Goal: Communication & Community: Answer question/provide support

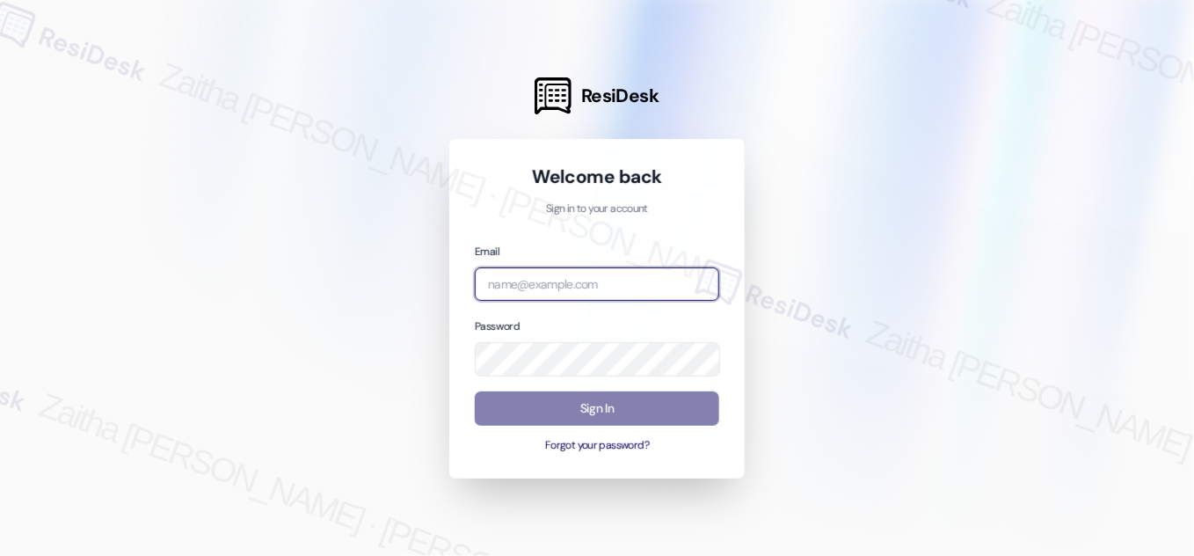
click at [584, 283] on input "email" at bounding box center [597, 284] width 244 height 34
type input "automated-surveys-[MEDICAL_DATA]_formerly_regency-zaitha.mae.[PERSON_NAME]@[MED…"
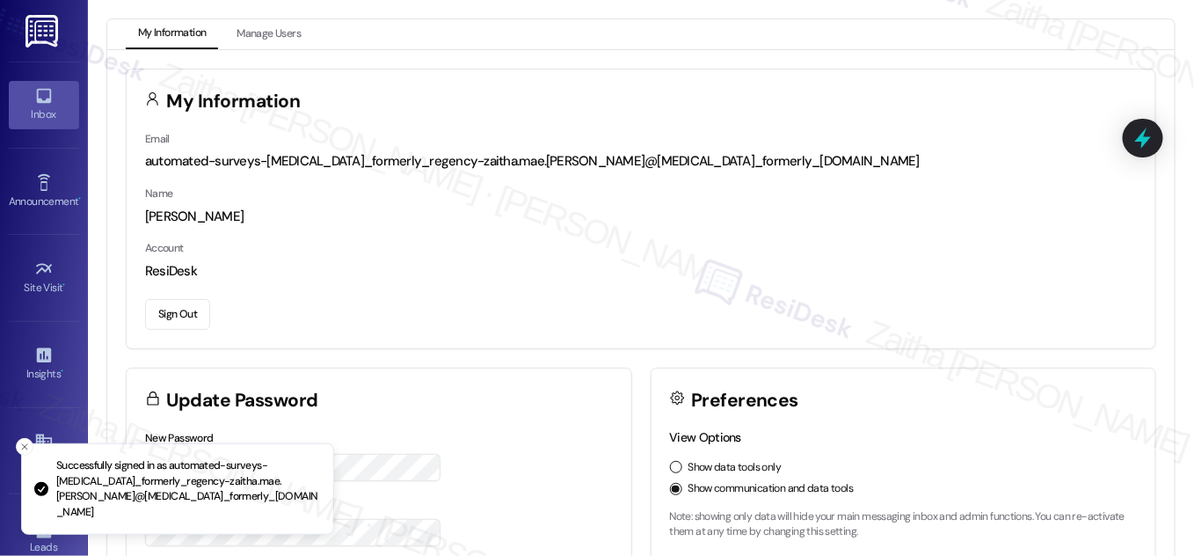
click at [63, 106] on div "Inbox" at bounding box center [44, 115] width 88 height 18
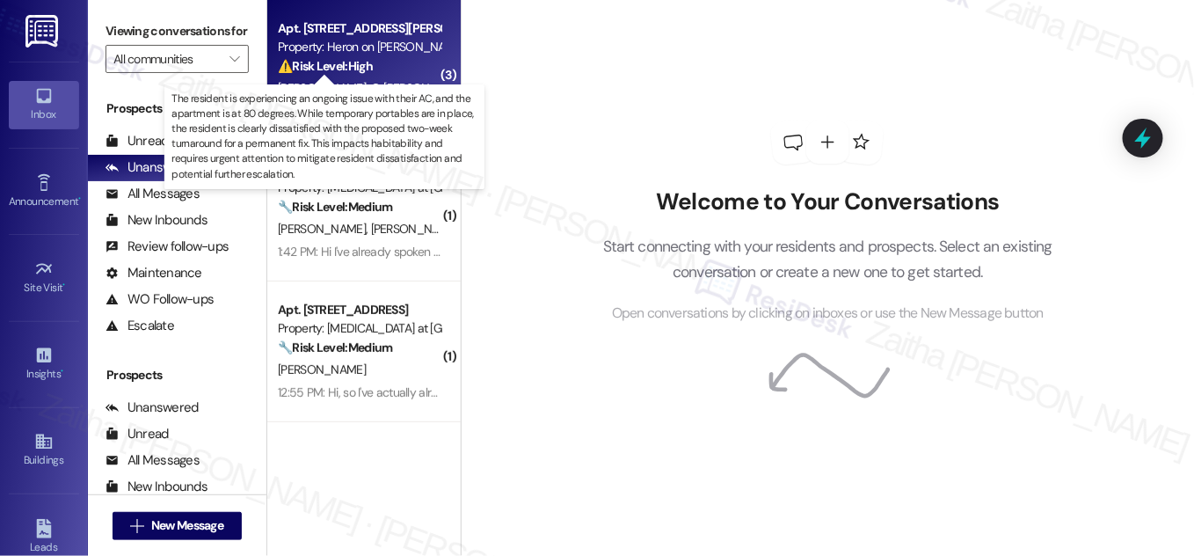
click at [368, 62] on strong "⚠️ Risk Level: High" at bounding box center [325, 66] width 95 height 16
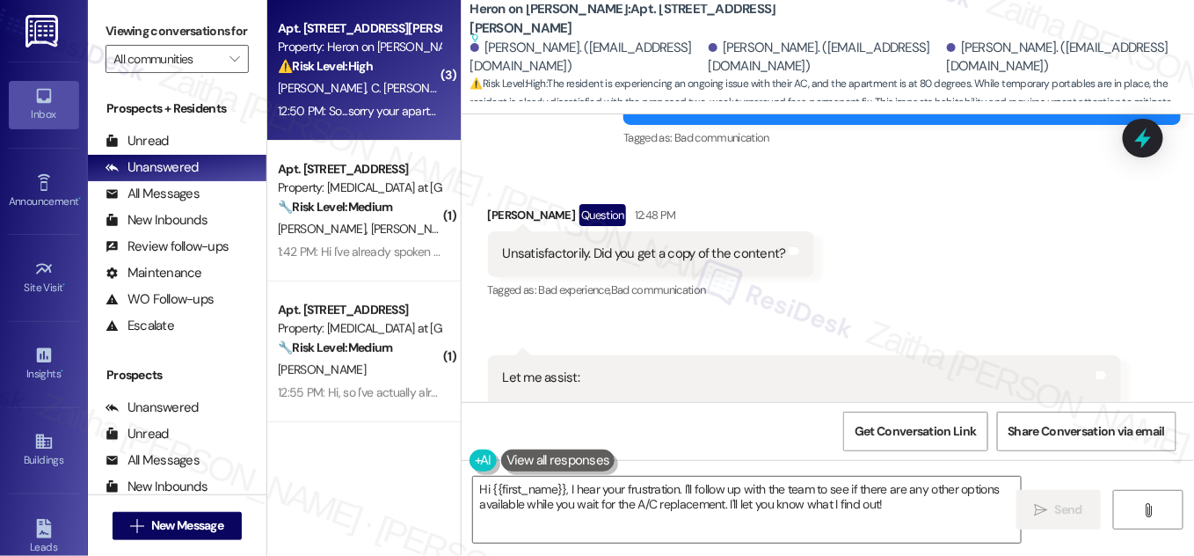
scroll to position [16829, 0]
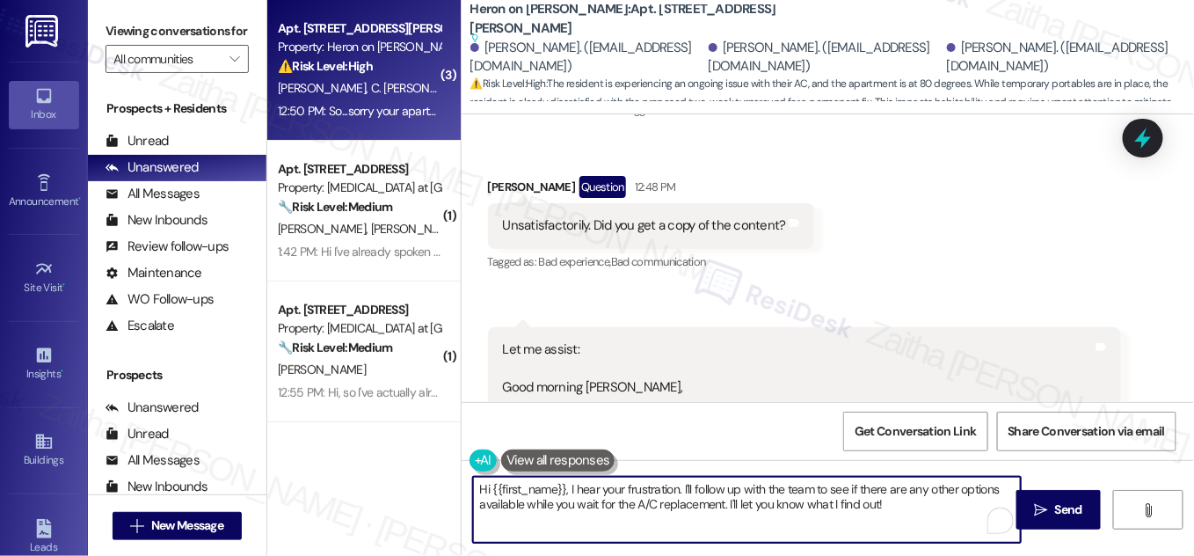
drag, startPoint x: 566, startPoint y: 489, endPoint x: 469, endPoint y: 494, distance: 97.7
click at [473, 494] on textarea "Hi {{first_name}}, I hear your frustration. I'll follow up with the team to see…" at bounding box center [747, 510] width 548 height 66
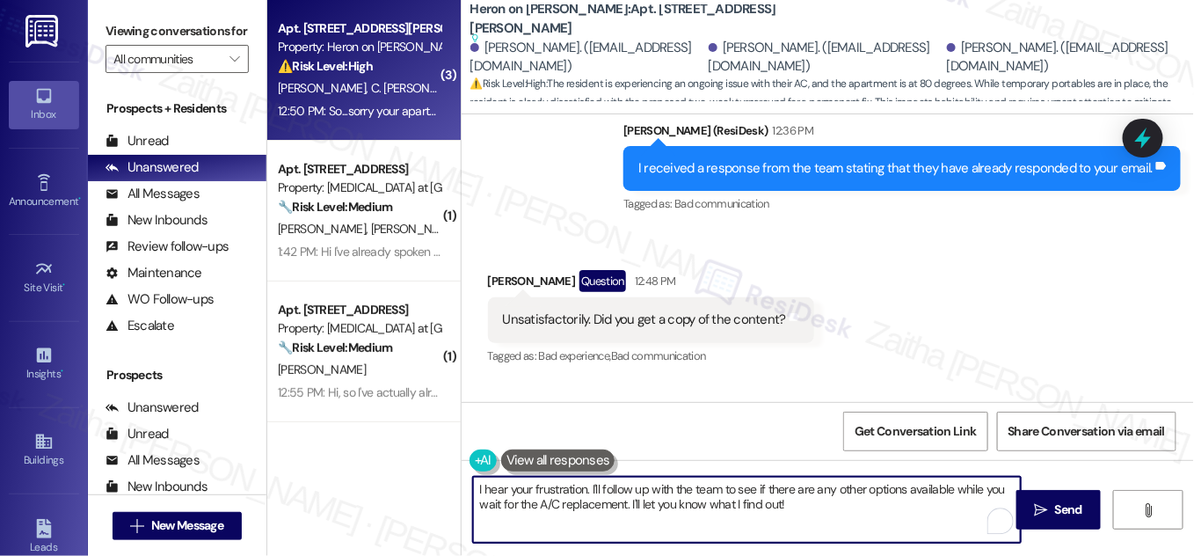
scroll to position [16589, 0]
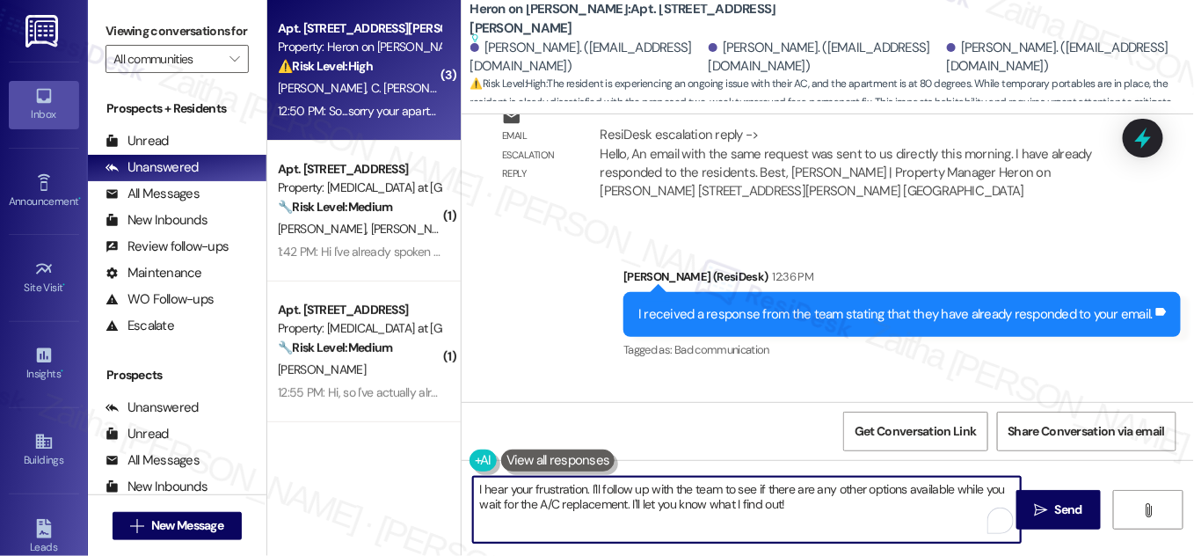
click at [504, 416] on div "[PERSON_NAME] Question 12:48 PM" at bounding box center [651, 430] width 326 height 28
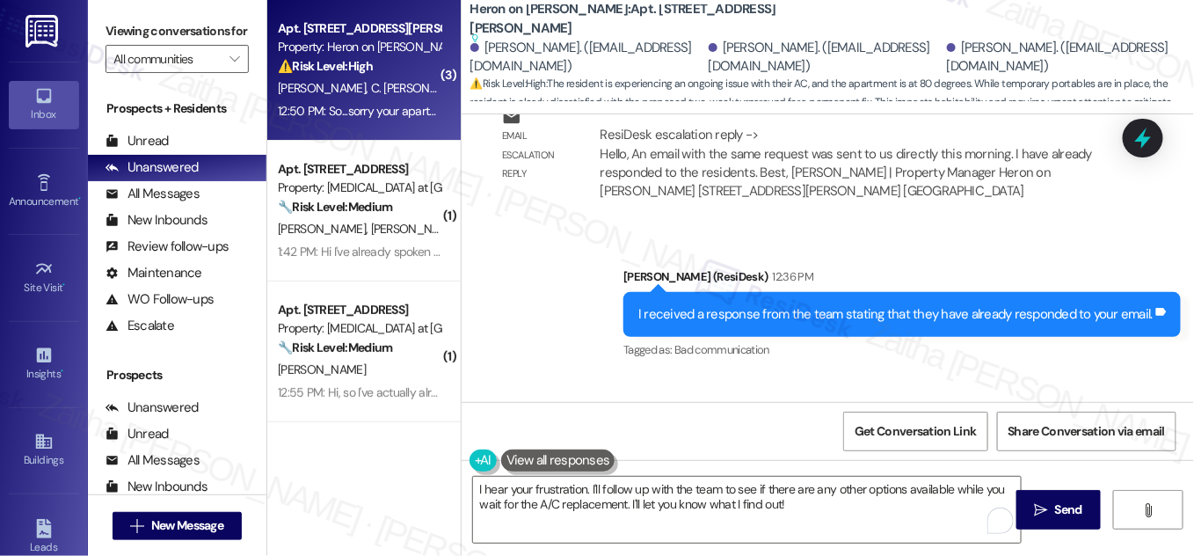
click at [504, 416] on div "[PERSON_NAME] Question 12:48 PM" at bounding box center [651, 430] width 326 height 28
copy div "[PERSON_NAME]"
click at [582, 488] on textarea "I hear your frustration. I'll follow up with the team to see if there are any o…" at bounding box center [747, 510] width 548 height 66
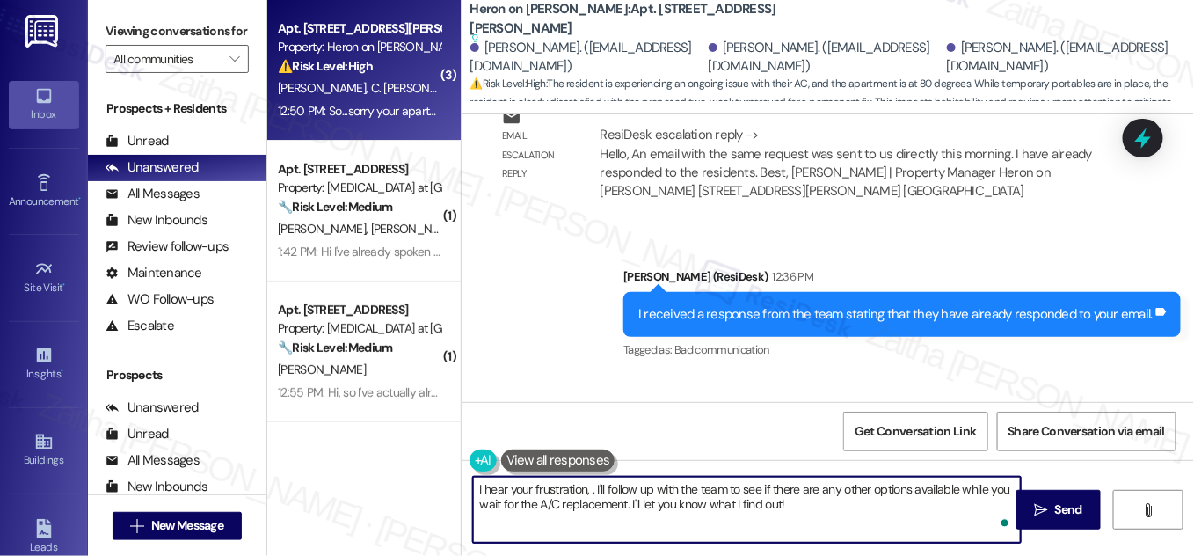
paste textarea "[PERSON_NAME]"
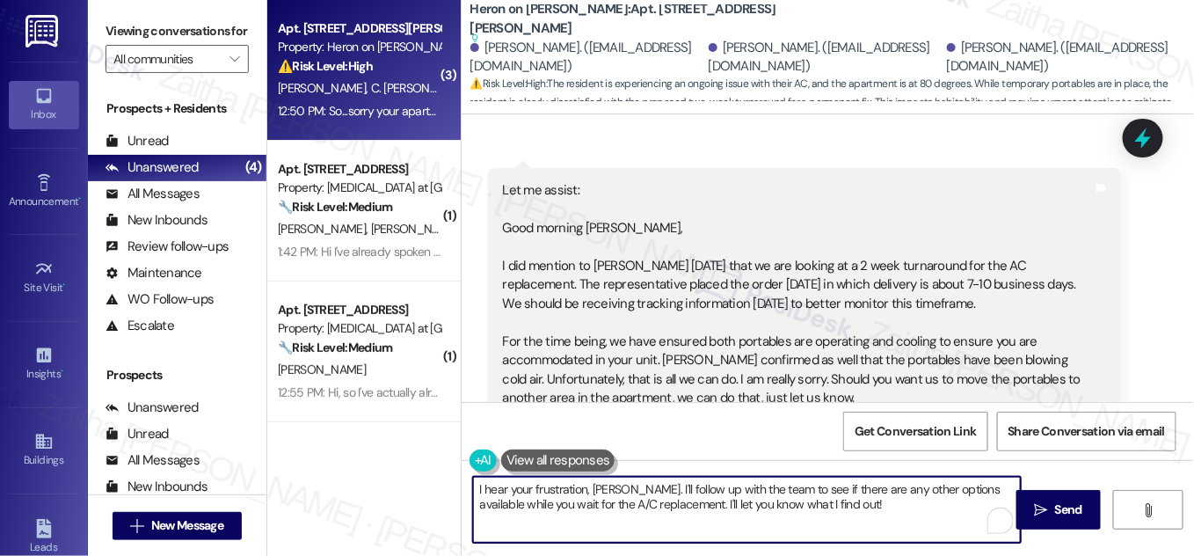
scroll to position [17227, 0]
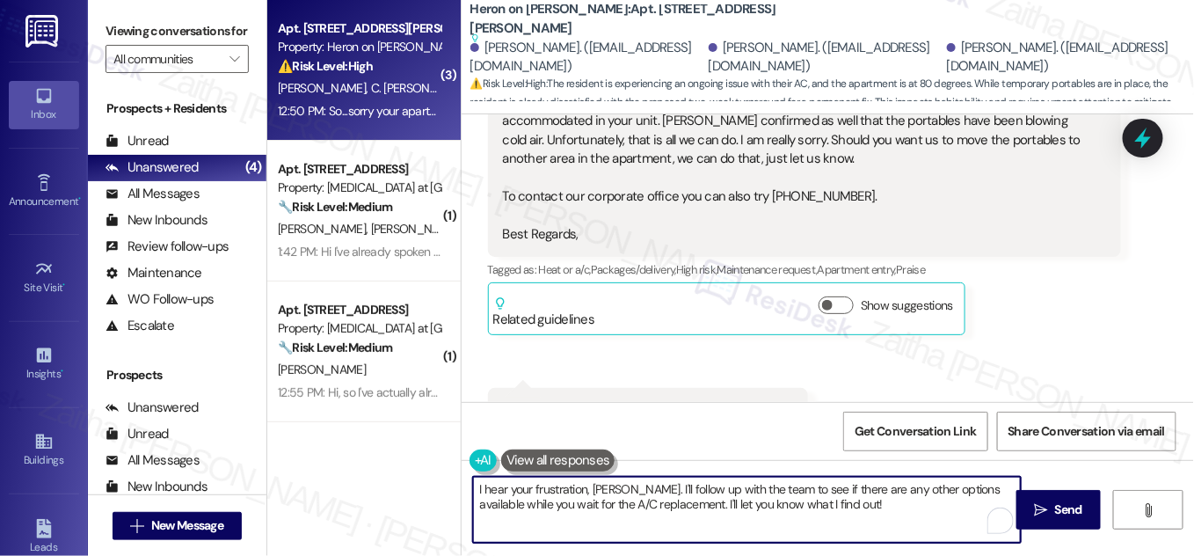
click at [628, 486] on textarea "I hear your frustration, [PERSON_NAME]. I'll follow up with the team to see if …" at bounding box center [747, 510] width 548 height 66
type textarea "I hear your frustration, [PERSON_NAME]. I'll follow up with the team to see if …"
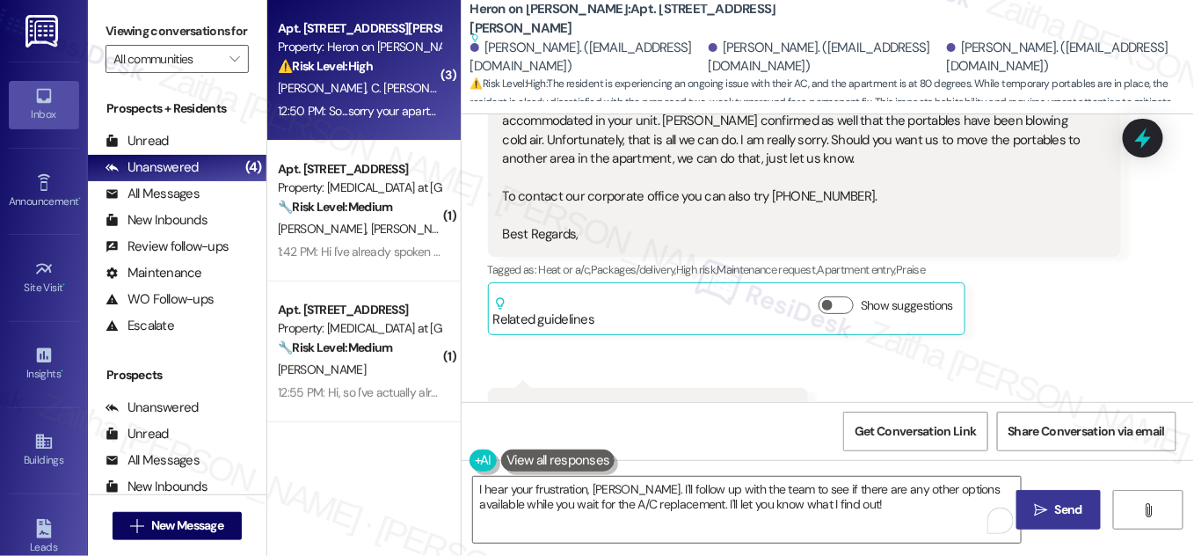
click at [1055, 508] on span "Send" at bounding box center [1068, 509] width 27 height 18
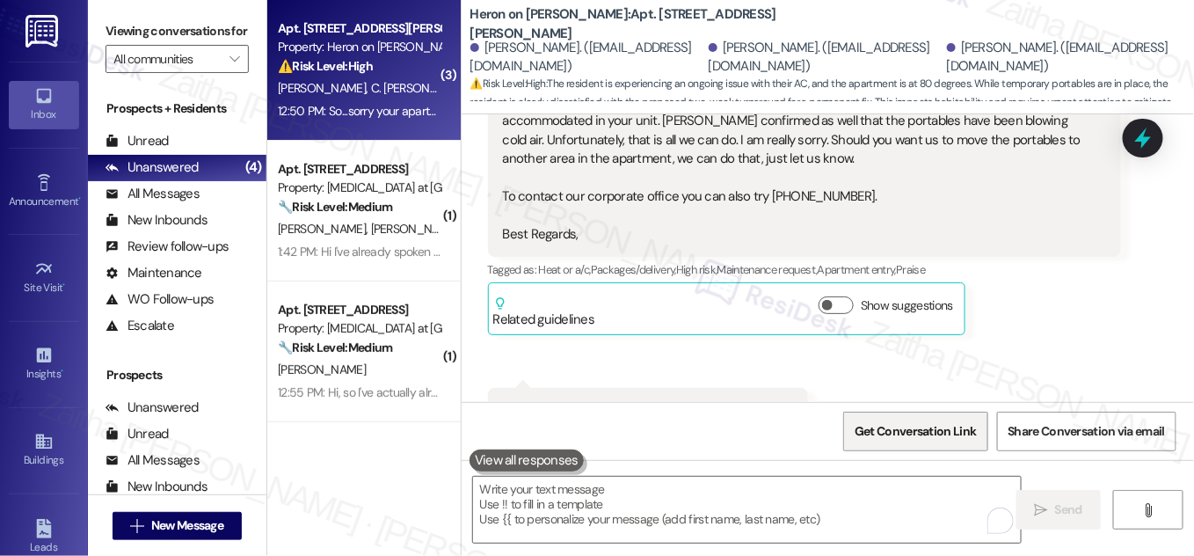
scroll to position [17176, 0]
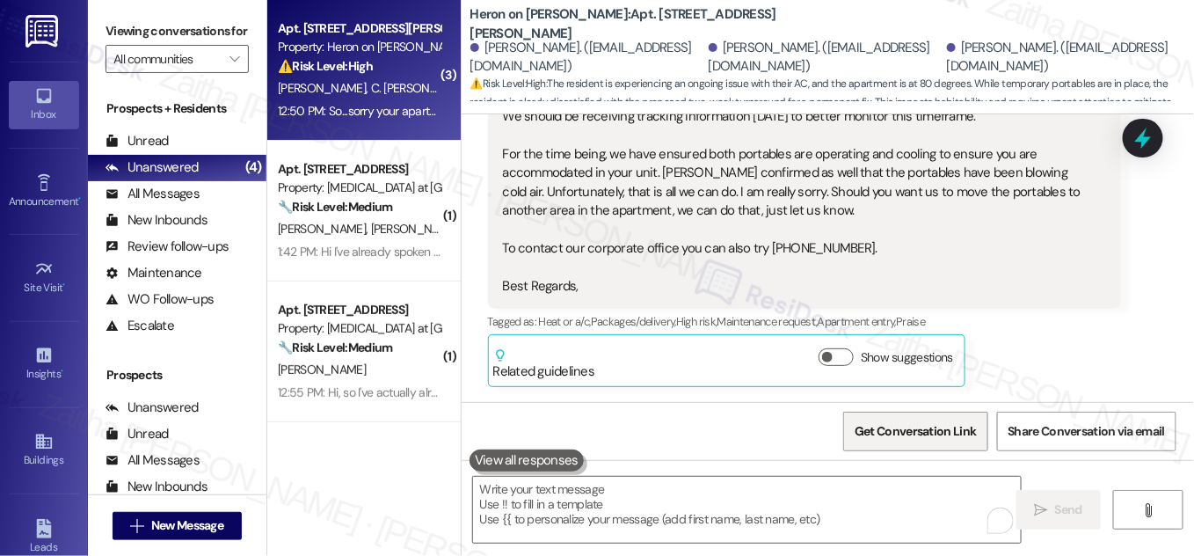
click at [940, 439] on span "Get Conversation Link" at bounding box center [915, 431] width 121 height 18
click at [899, 435] on span "Get Conversation Link" at bounding box center [915, 431] width 121 height 18
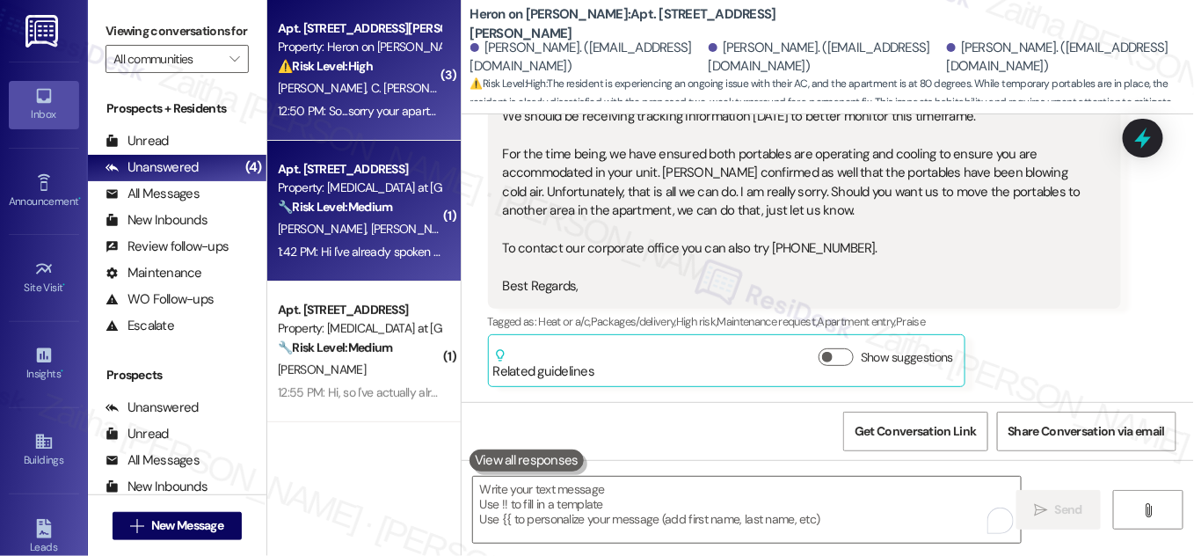
click at [395, 248] on div "1:42 PM: Hi I've already spoken to someone at [GEOGRAPHIC_DATA] 1:42 PM: Hi I'v…" at bounding box center [450, 252] width 344 height 16
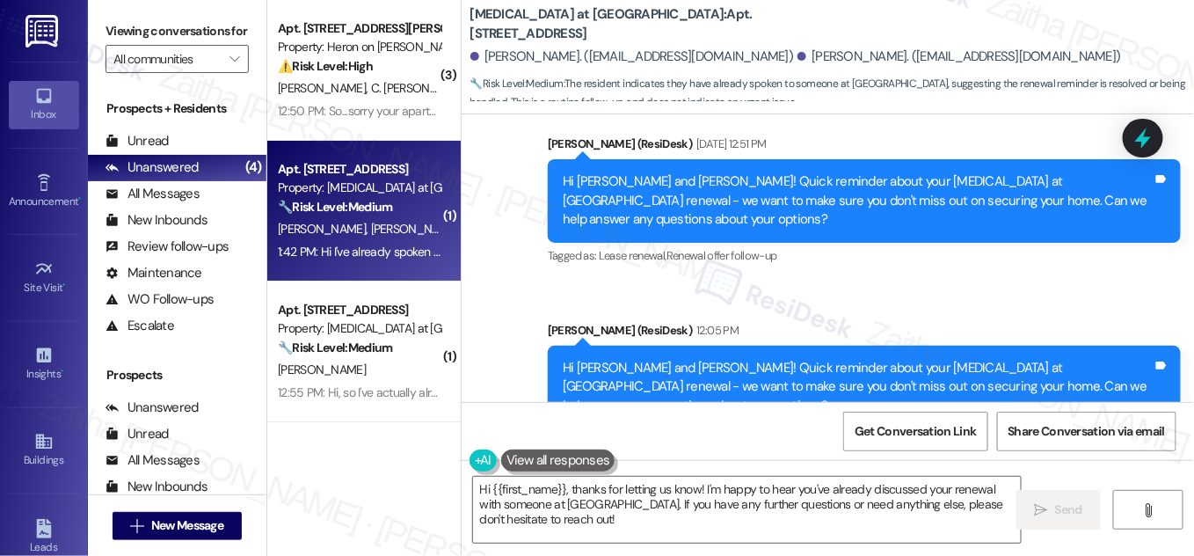
scroll to position [2428, 0]
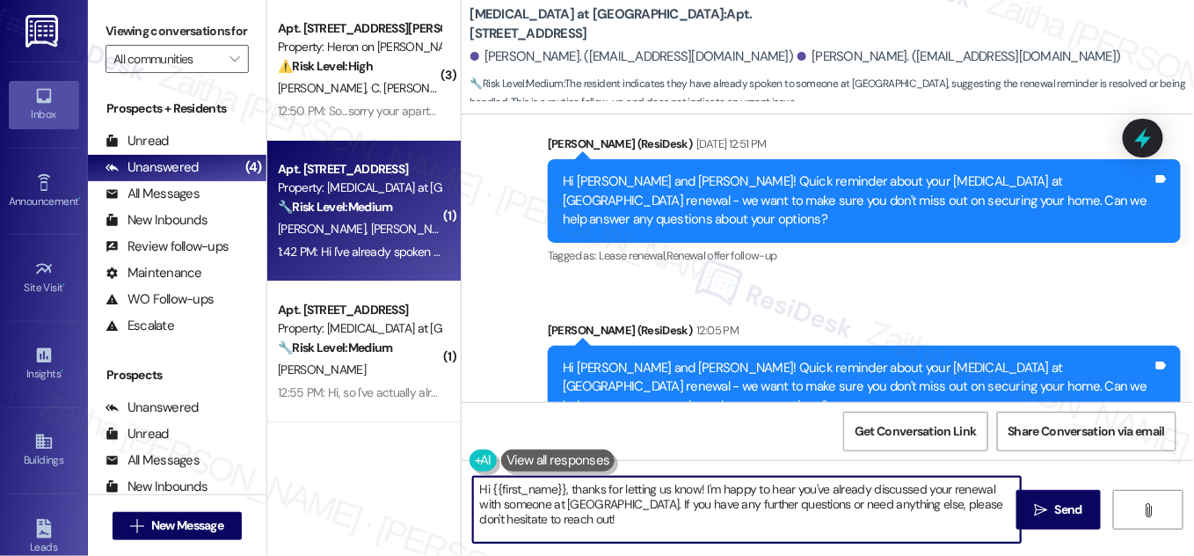
click at [564, 515] on textarea "Hi {{first_name}}, thanks for letting us know! I'm happy to hear you've already…" at bounding box center [747, 510] width 548 height 66
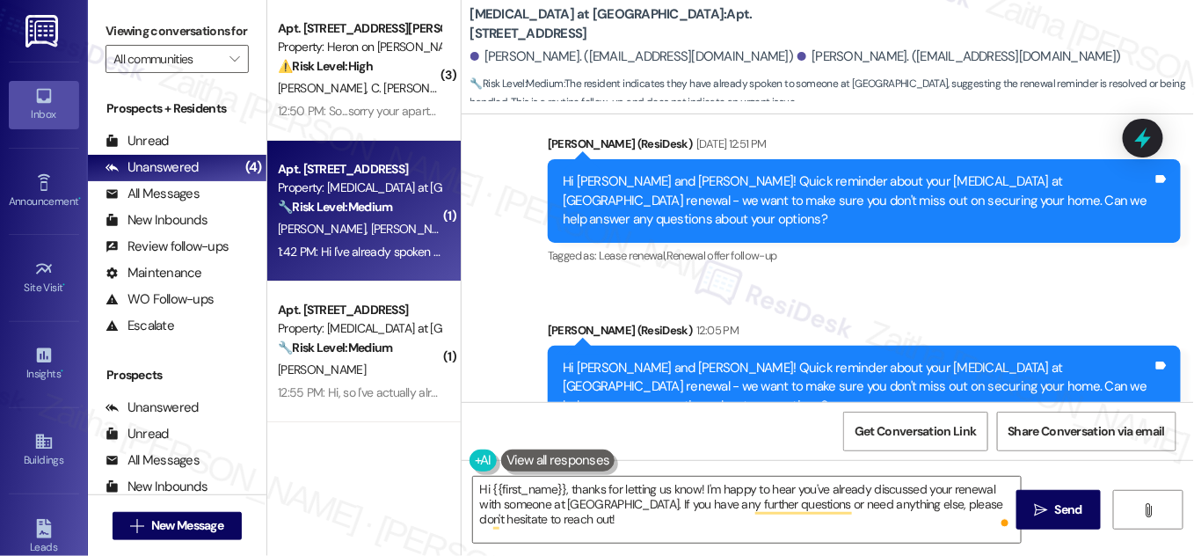
click at [490, 481] on div "[PERSON_NAME] 1:42 PM" at bounding box center [673, 493] width 370 height 25
copy div "Bianka"
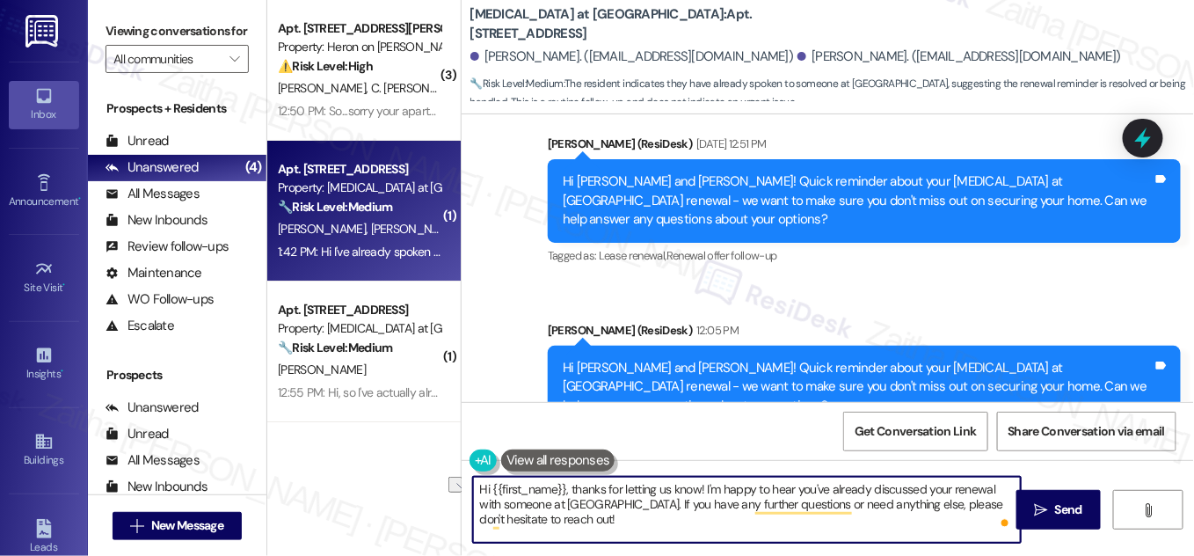
drag, startPoint x: 571, startPoint y: 489, endPoint x: 445, endPoint y: 484, distance: 126.7
click at [442, 491] on div "( 3 ) Apt. 3802, [STREET_ADDRESS][PERSON_NAME] Property: Heron on [PERSON_NAME]…" at bounding box center [730, 278] width 927 height 556
click at [571, 490] on textarea "Thanks for letting us know! I'm happy to hear you've already discussed your ren…" at bounding box center [747, 510] width 548 height 66
paste textarea "Bianka"
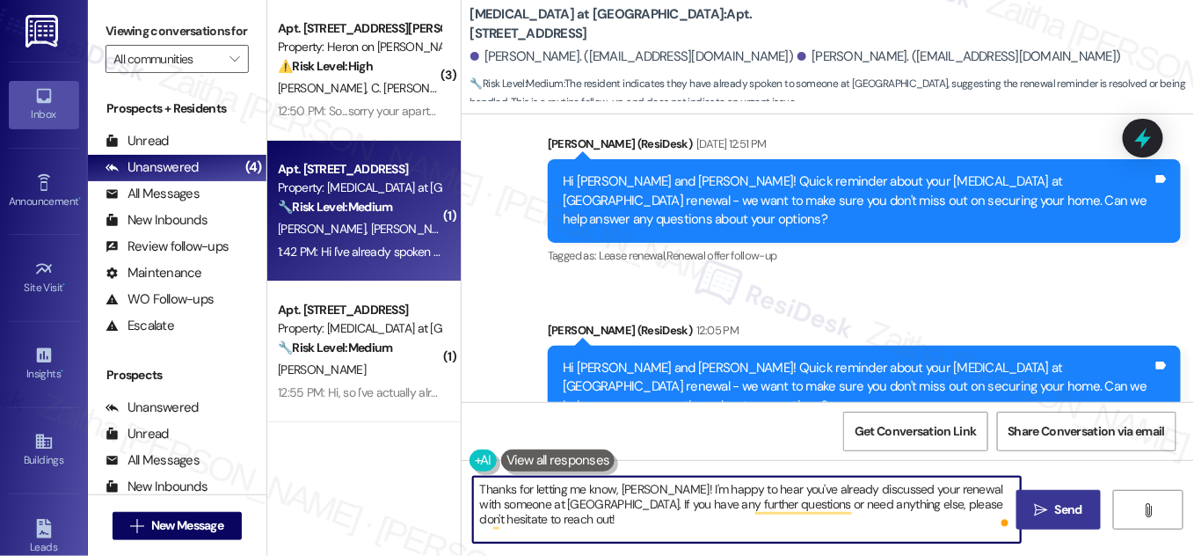
type textarea "Thanks for letting me know, [PERSON_NAME]! I'm happy to hear you've already dis…"
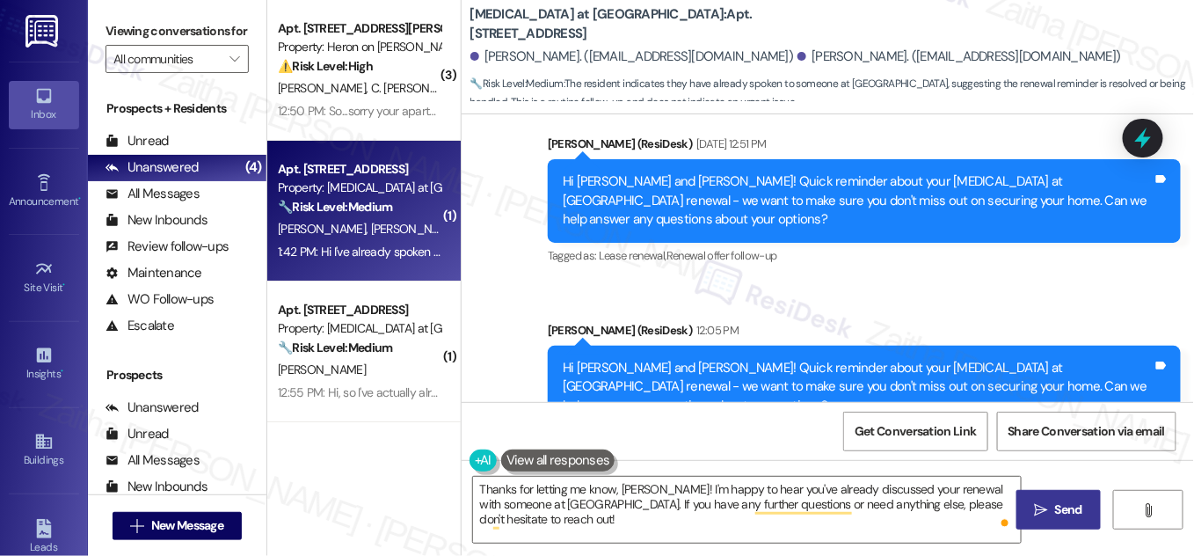
click at [1045, 503] on icon "" at bounding box center [1041, 510] width 13 height 14
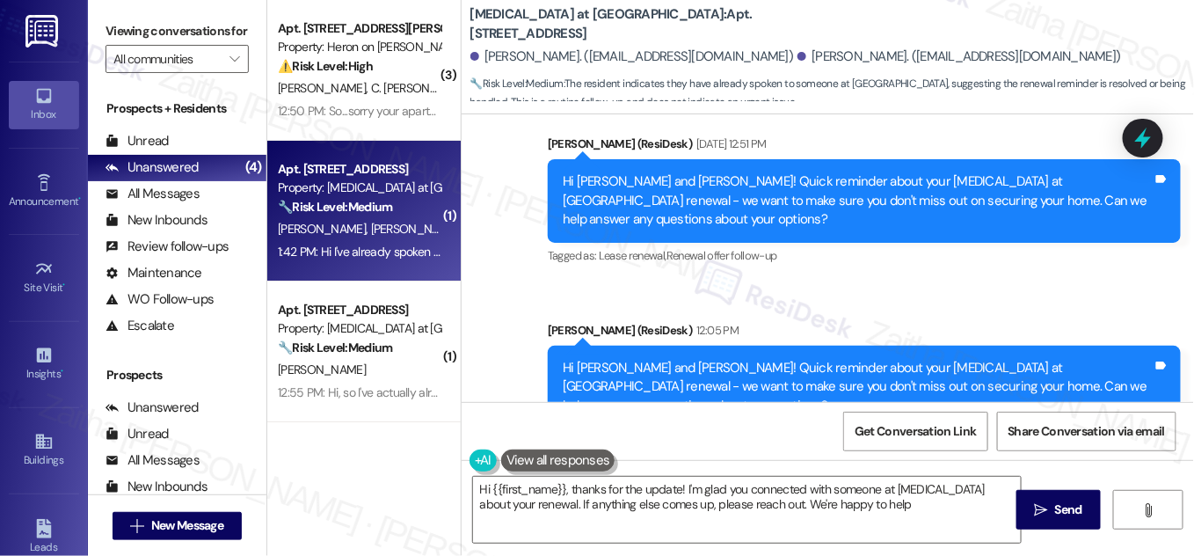
type textarea "Hi {{first_name}}, thanks for the update! I'm glad you connected with someone a…"
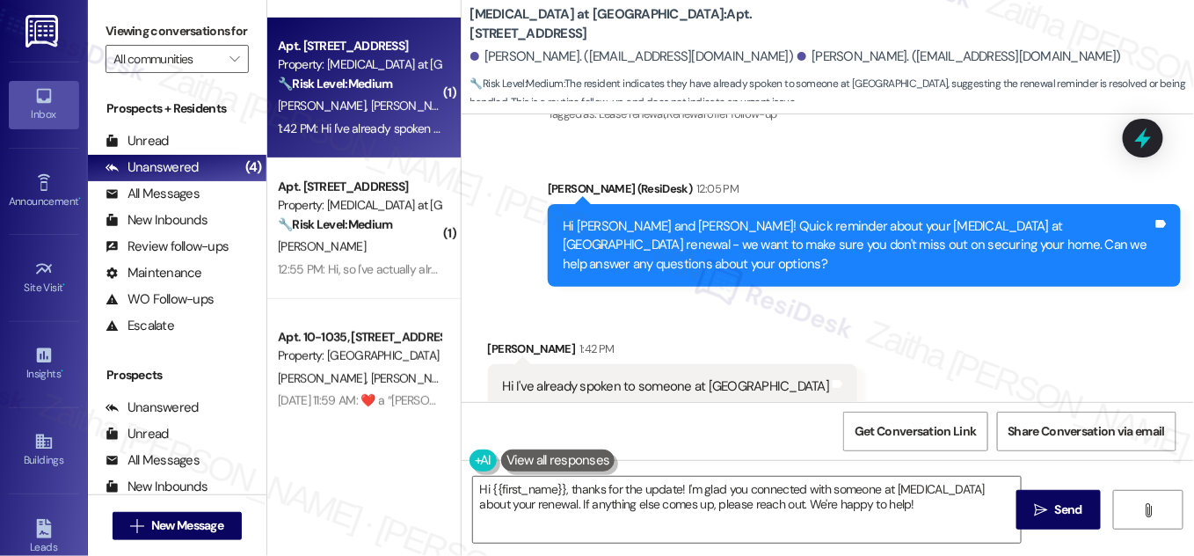
scroll to position [131, 0]
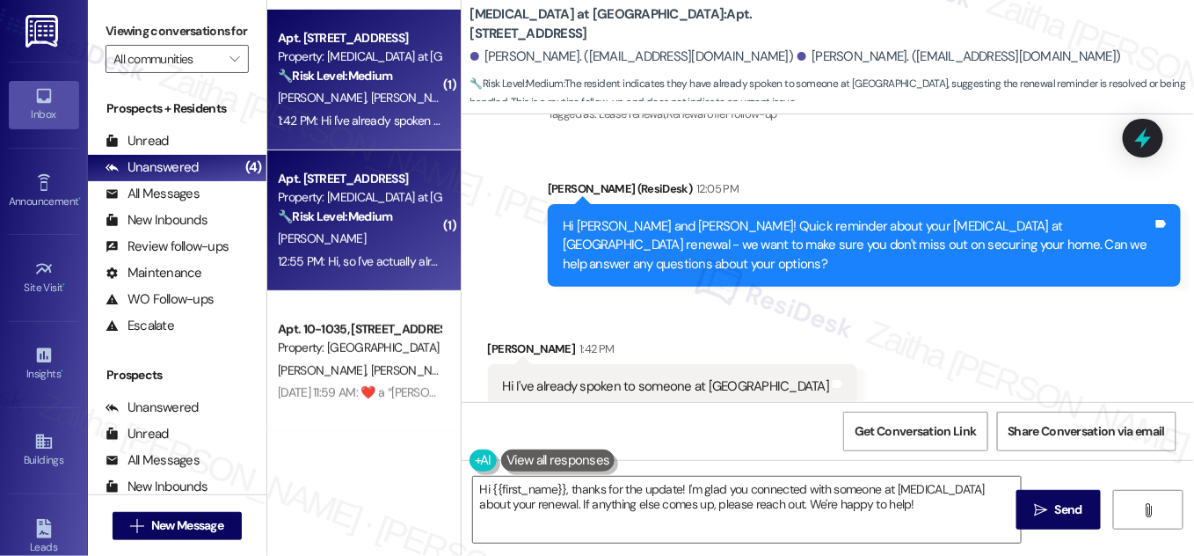
click at [404, 230] on div "[PERSON_NAME]" at bounding box center [359, 239] width 166 height 22
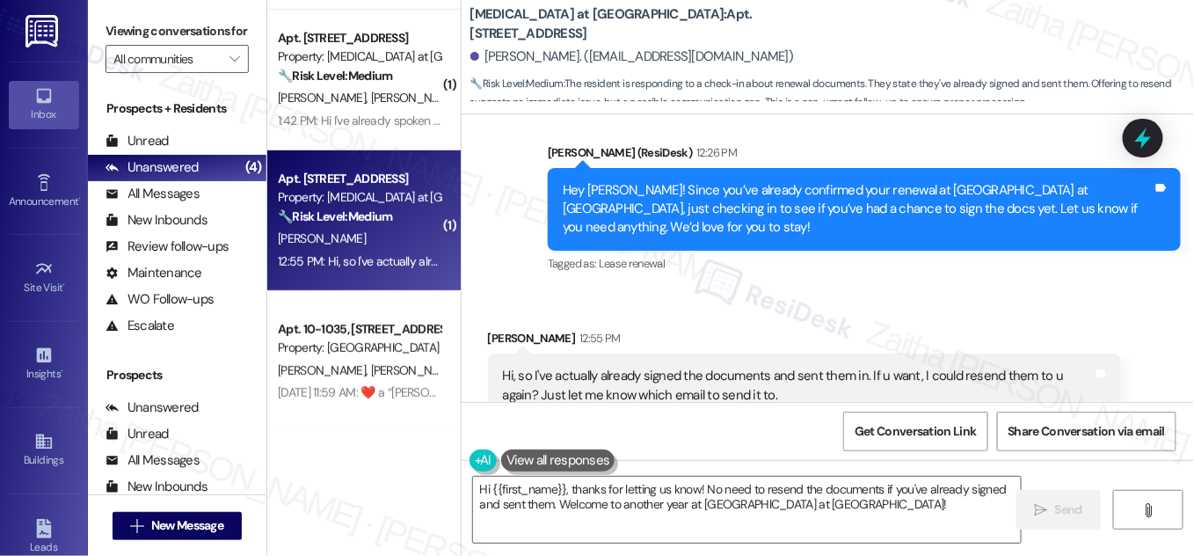
scroll to position [2860, 0]
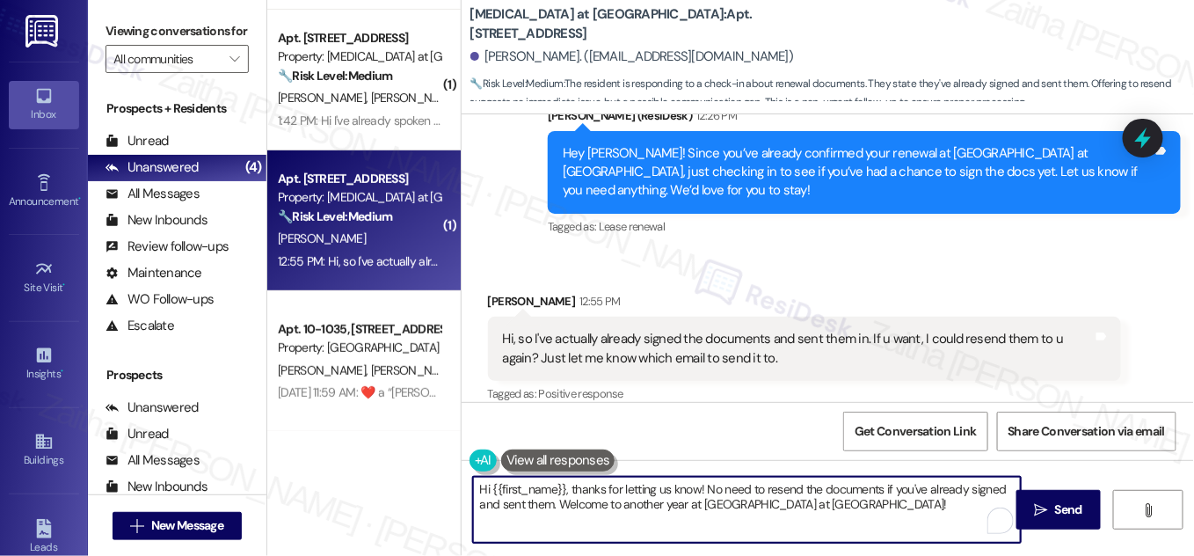
click at [856, 499] on textarea "Hi {{first_name}}, thanks for letting us know! No need to resend the documents …" at bounding box center [747, 510] width 548 height 66
drag, startPoint x: 571, startPoint y: 490, endPoint x: 456, endPoint y: 491, distance: 115.2
click at [456, 491] on div "( 3 ) Apt. 3802, [STREET_ADDRESS][PERSON_NAME] Property: Heron on [PERSON_NAME]…" at bounding box center [730, 278] width 927 height 556
click at [507, 292] on div "[PERSON_NAME] 12:55 PM" at bounding box center [804, 304] width 633 height 25
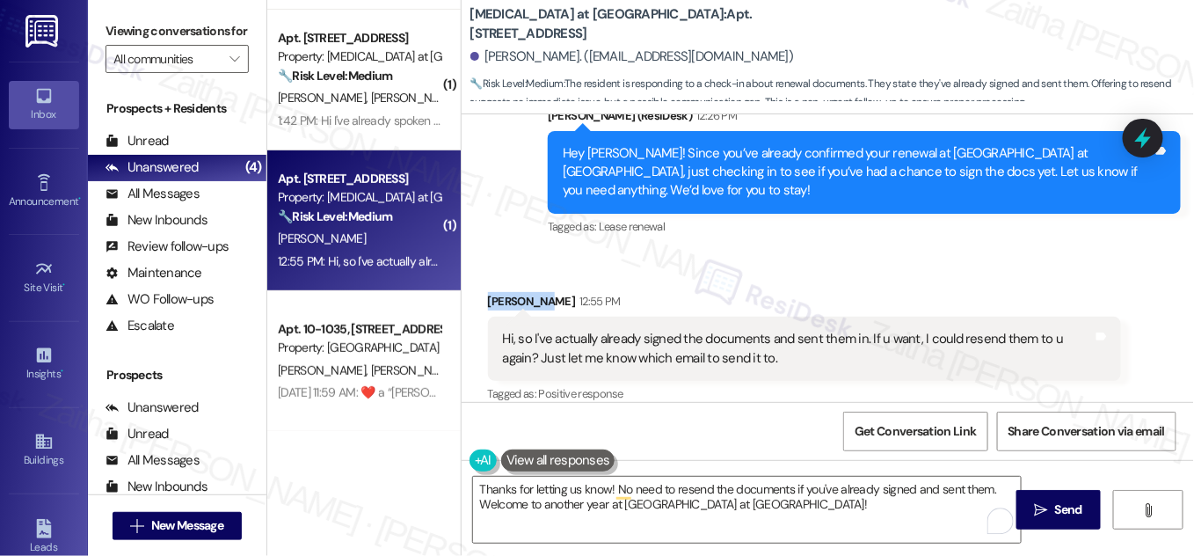
click at [507, 292] on div "[PERSON_NAME] 12:55 PM" at bounding box center [804, 304] width 633 height 25
copy div "[PERSON_NAME]"
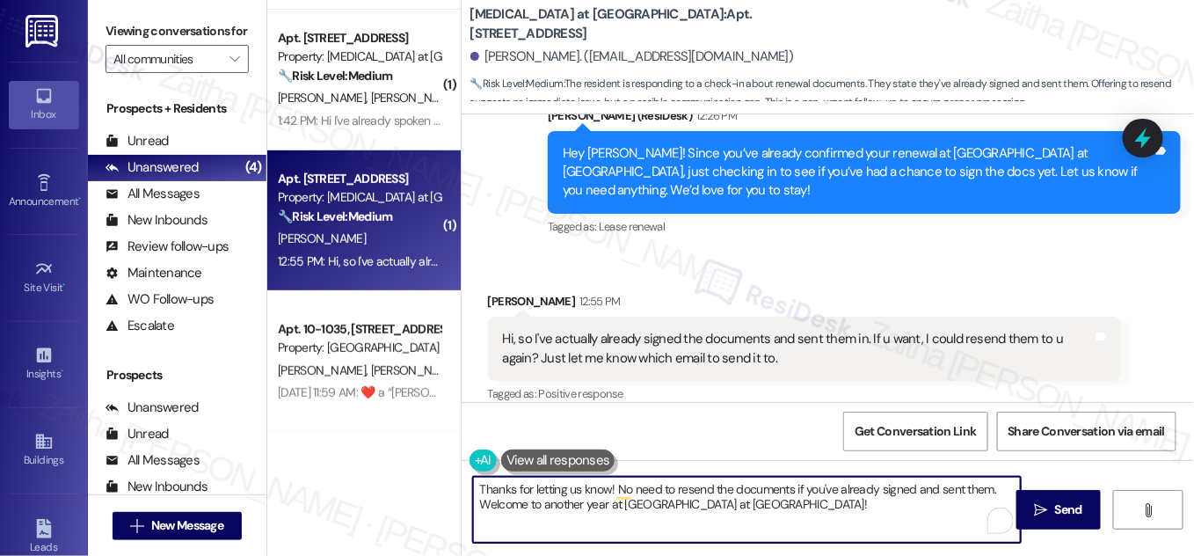
click at [608, 487] on textarea "Thanks for letting us know! No need to resend the documents if you've already s…" at bounding box center [747, 510] width 548 height 66
paste textarea "[PERSON_NAME]"
type textarea "Thanks for letting us know, [PERSON_NAME]! No need to resend the documents if y…"
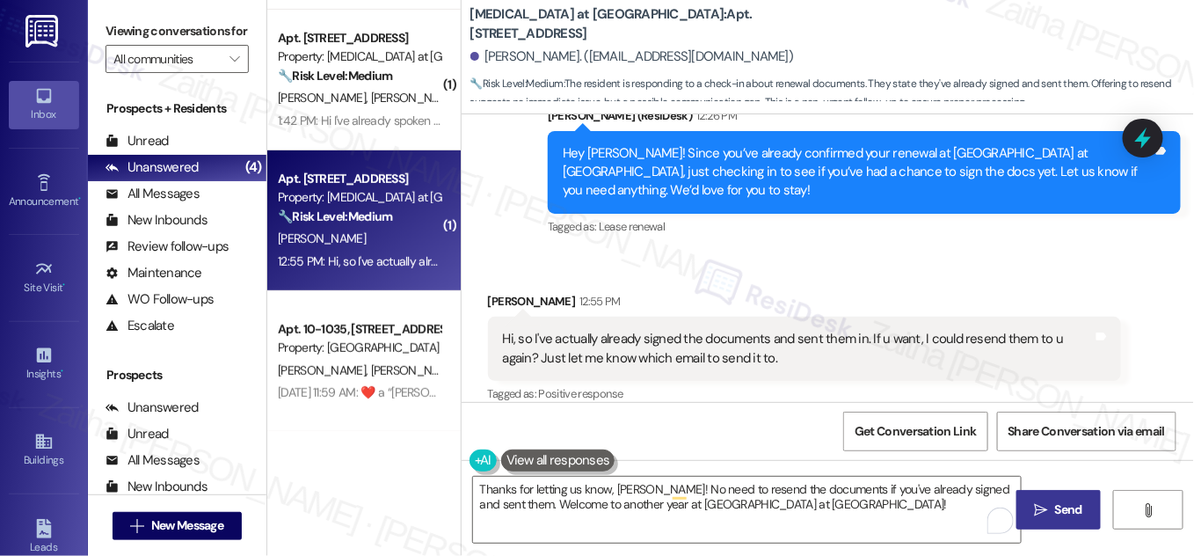
click at [1059, 506] on span "Send" at bounding box center [1068, 509] width 27 height 18
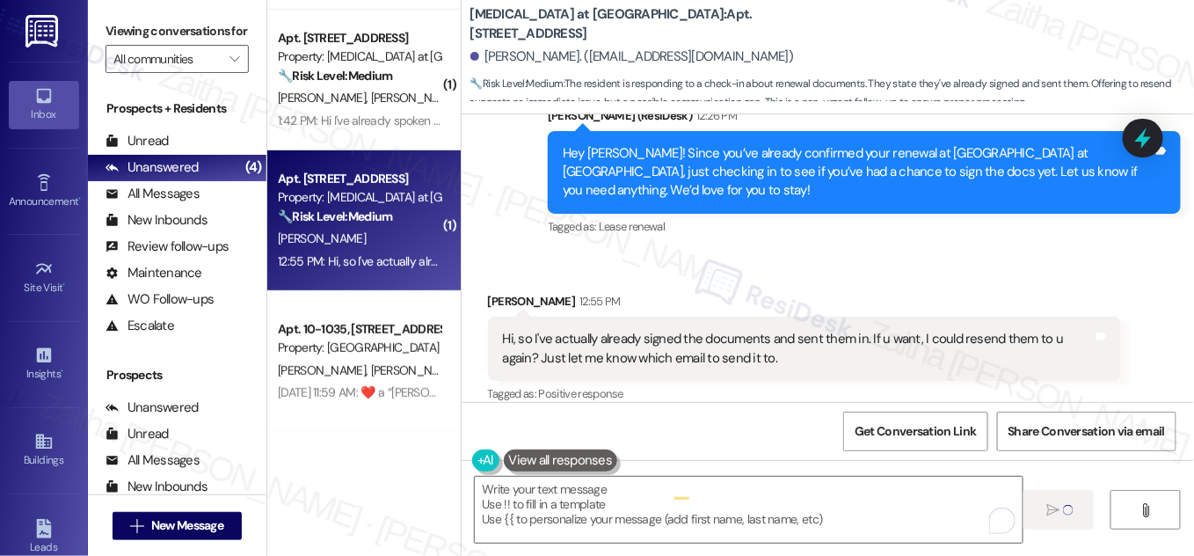
type textarea "Fetching suggested responses. Please feel free to read through the conversation…"
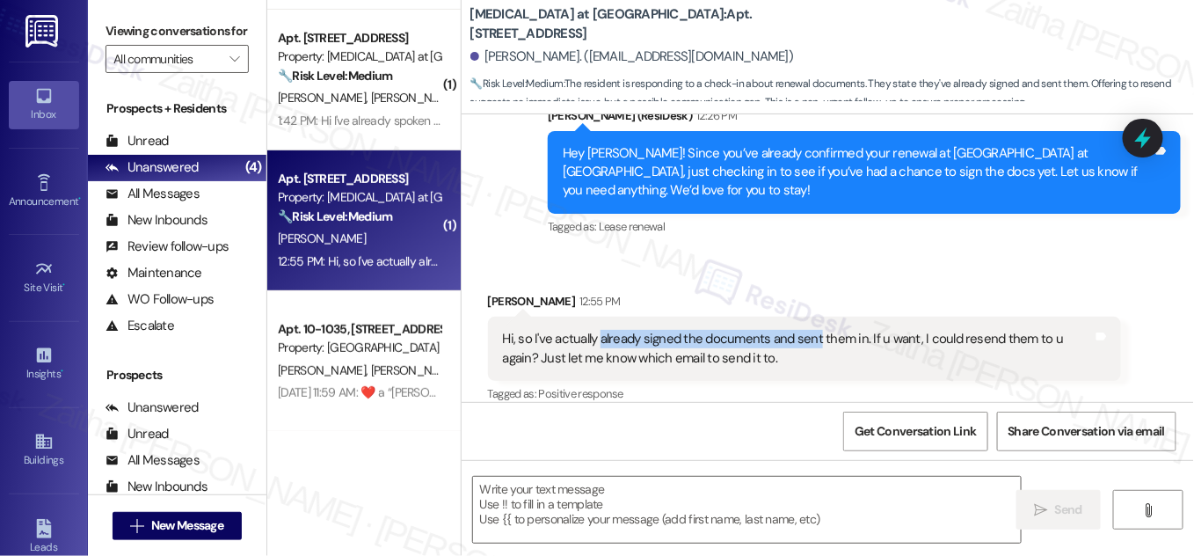
drag, startPoint x: 593, startPoint y: 321, endPoint x: 813, endPoint y: 324, distance: 219.8
click at [813, 330] on div "Hi, so I've actually already signed the documents and sent them in. If u want, …" at bounding box center [798, 349] width 590 height 38
copy div "already signed the documents and sent"
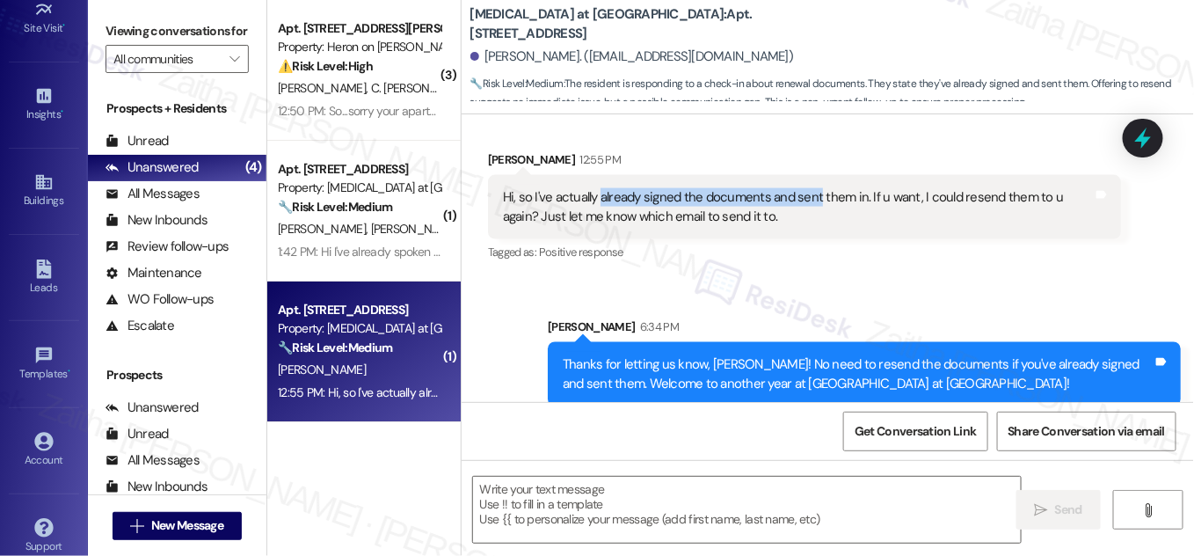
scroll to position [276, 0]
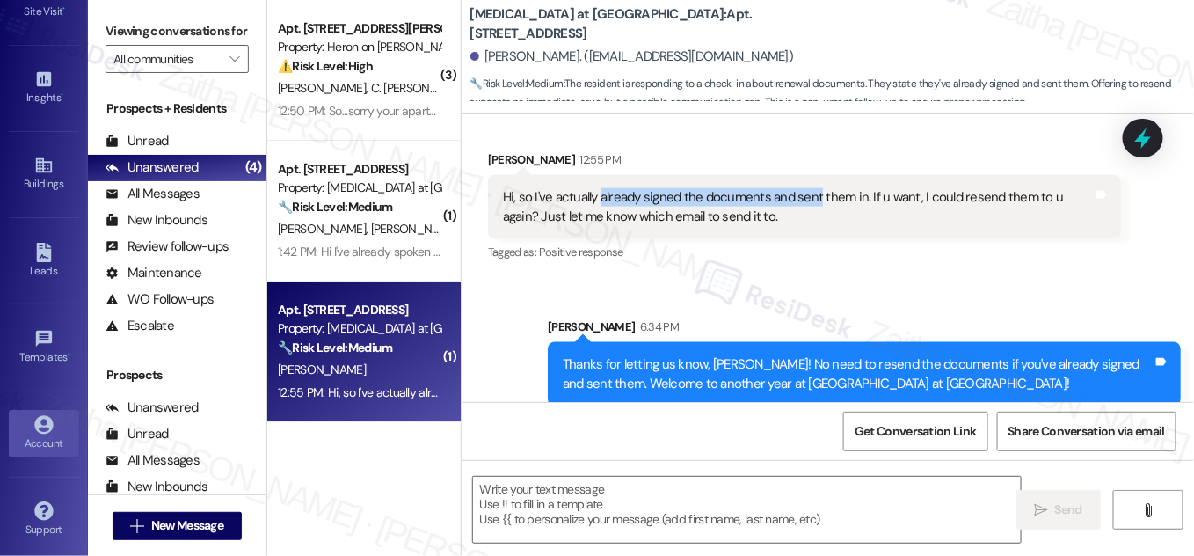
click at [42, 434] on div "Account" at bounding box center [44, 443] width 88 height 18
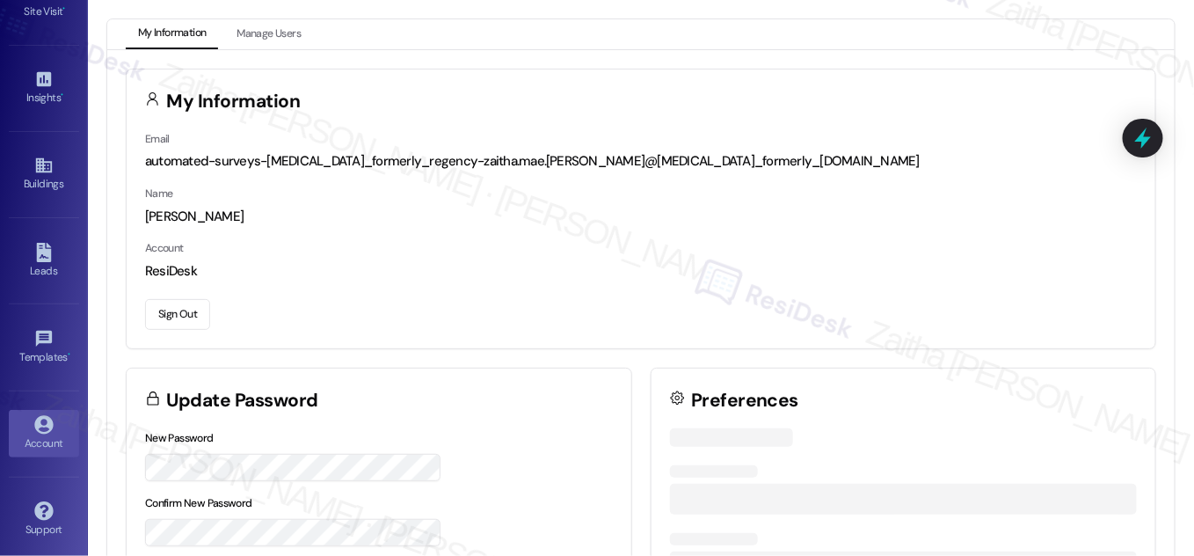
click at [190, 317] on button "Sign Out" at bounding box center [177, 314] width 65 height 31
